Goal: Task Accomplishment & Management: Complete application form

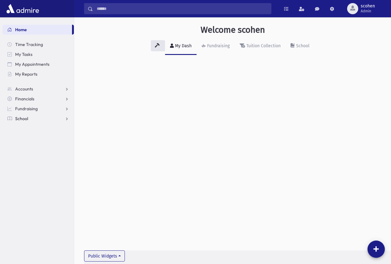
click at [40, 122] on link "School" at bounding box center [37, 119] width 71 height 10
click at [35, 136] on span "Attendance" at bounding box center [30, 139] width 23 height 6
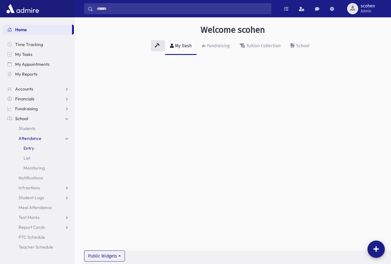
click at [34, 148] on link "Entry" at bounding box center [37, 148] width 71 height 10
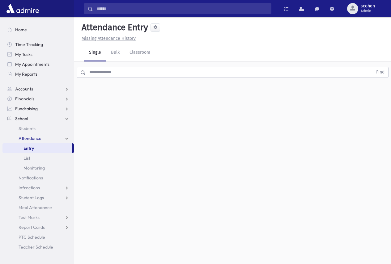
click at [105, 75] on input "text" at bounding box center [229, 72] width 287 height 11
